Goal: Task Accomplishment & Management: Use online tool/utility

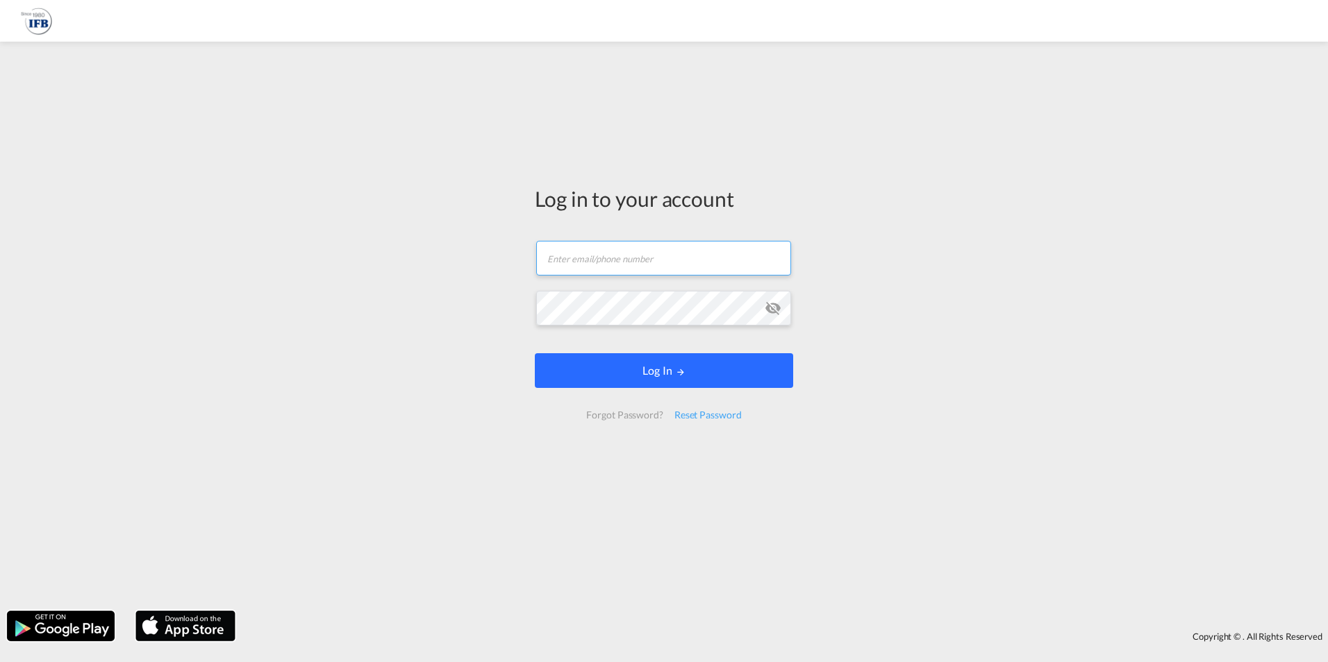
type input "[PERSON_NAME][EMAIL_ADDRESS][PERSON_NAME][DOMAIN_NAME]"
click at [615, 379] on button "Log In" at bounding box center [664, 370] width 258 height 35
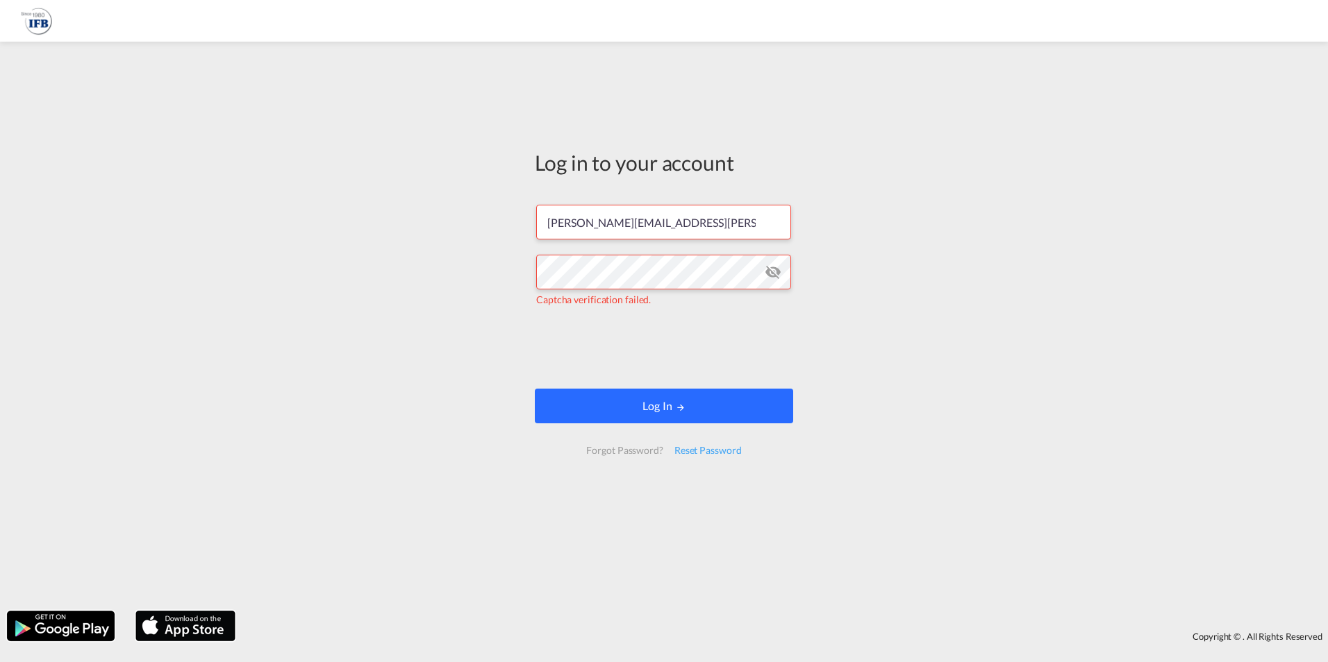
click at [638, 412] on button "Log In" at bounding box center [664, 406] width 258 height 35
